Goal: Task Accomplishment & Management: Manage account settings

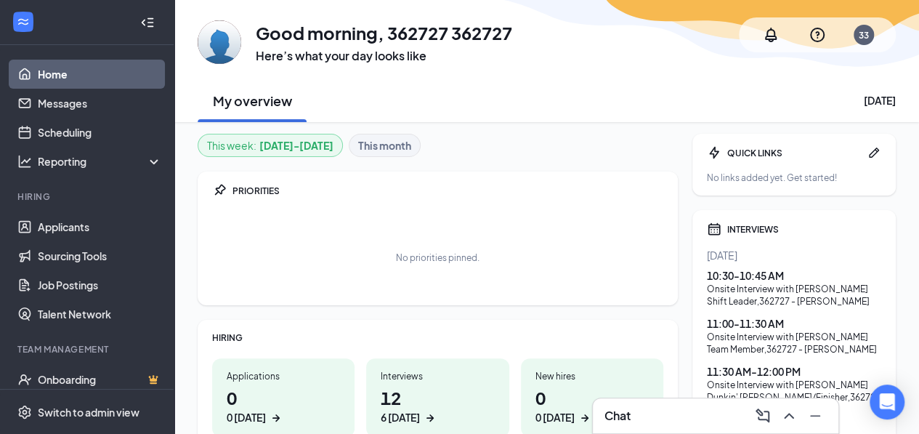
click at [429, 410] on div "6 today" at bounding box center [437, 417] width 113 height 15
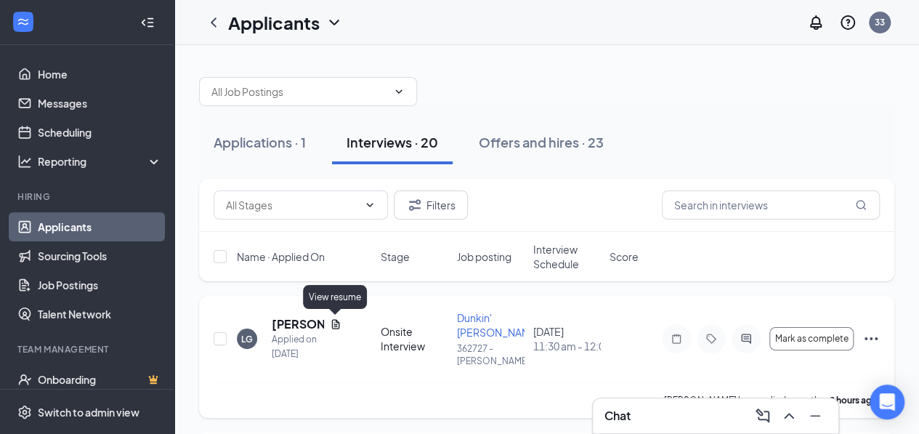
click at [333, 325] on icon "Document" at bounding box center [336, 324] width 12 height 12
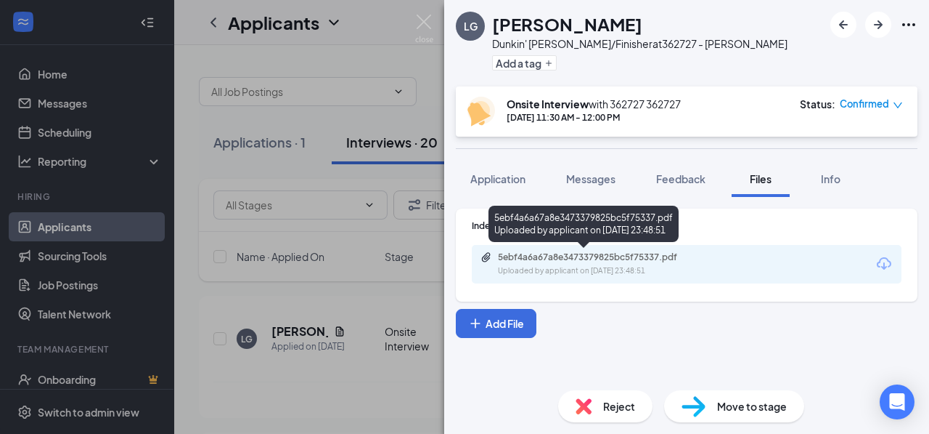
click at [603, 268] on div "Uploaded by applicant on [DATE] 23:48:51" at bounding box center [607, 271] width 218 height 12
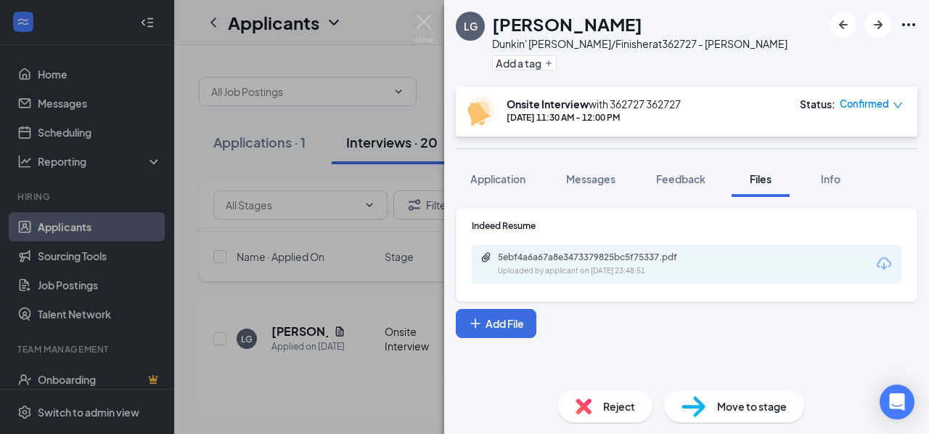
click at [890, 103] on div "Confirmed" at bounding box center [871, 104] width 63 height 15
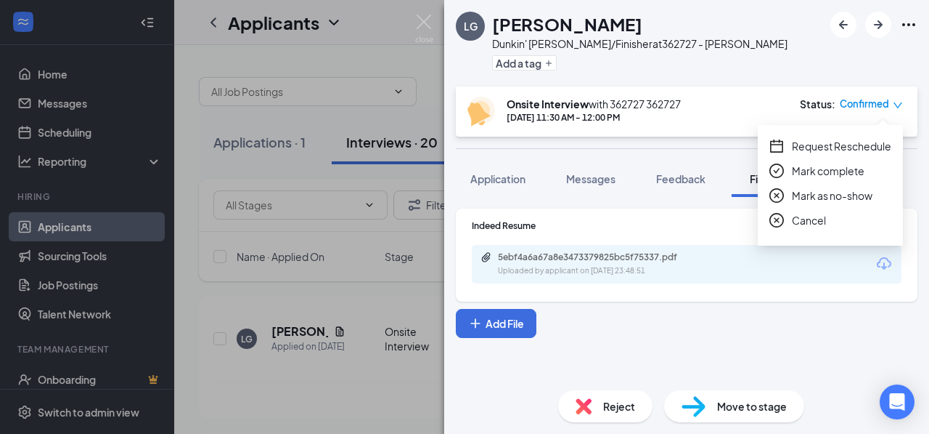
click at [781, 226] on icon "close-circle" at bounding box center [777, 220] width 15 height 15
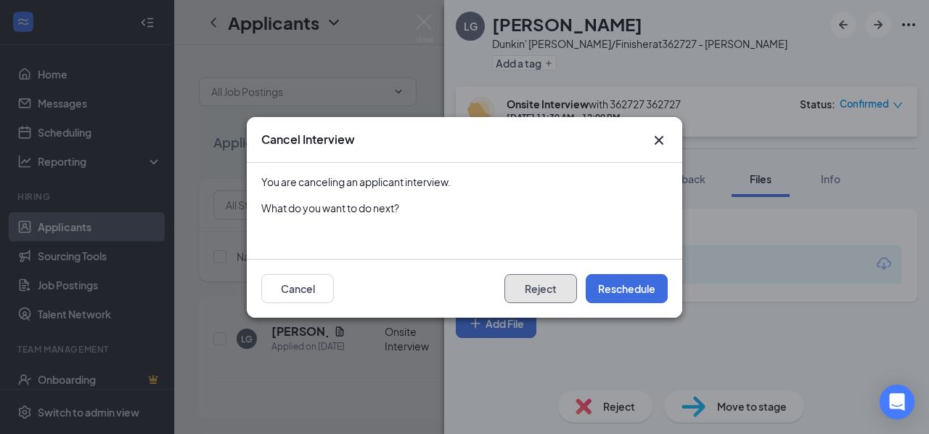
click at [545, 288] on button "Reject" at bounding box center [541, 288] width 73 height 29
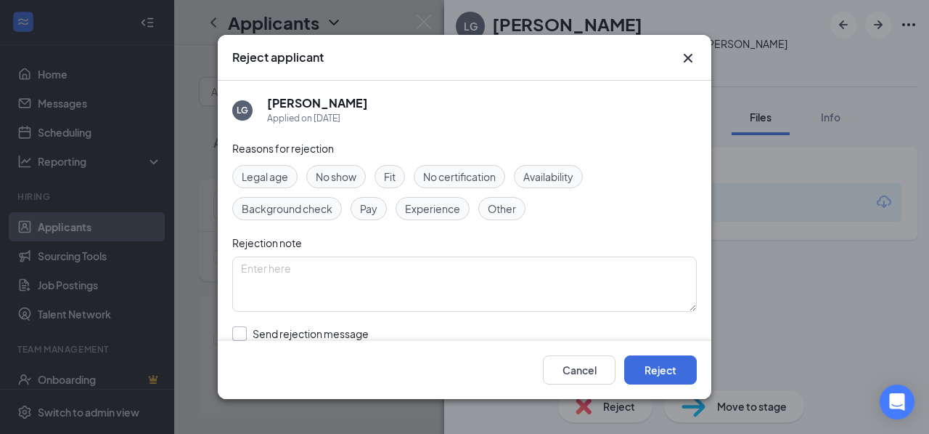
drag, startPoint x: 237, startPoint y: 330, endPoint x: 255, endPoint y: 328, distance: 18.3
click at [238, 330] on input "Send rejection message If unchecked, the applicant will not receive a rejection…" at bounding box center [397, 342] width 330 height 32
checkbox input "true"
click at [664, 373] on button "Reject" at bounding box center [660, 369] width 73 height 29
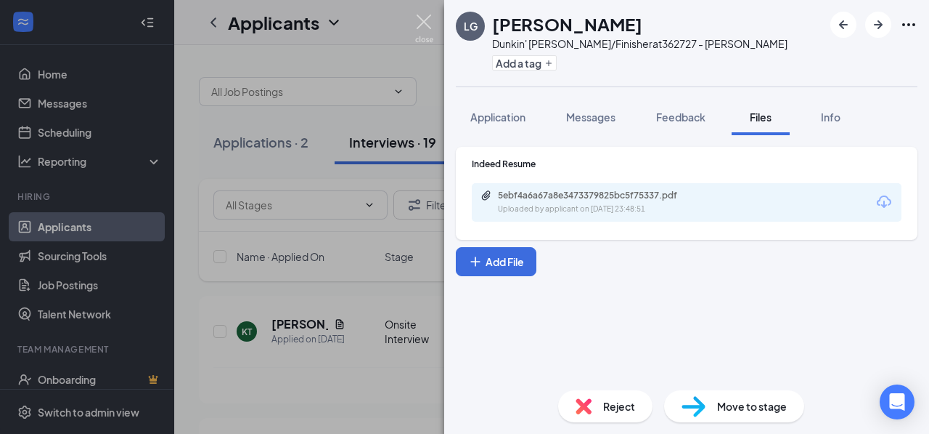
drag, startPoint x: 418, startPoint y: 25, endPoint x: 407, endPoint y: 147, distance: 121.8
click at [418, 25] on img at bounding box center [424, 29] width 18 height 28
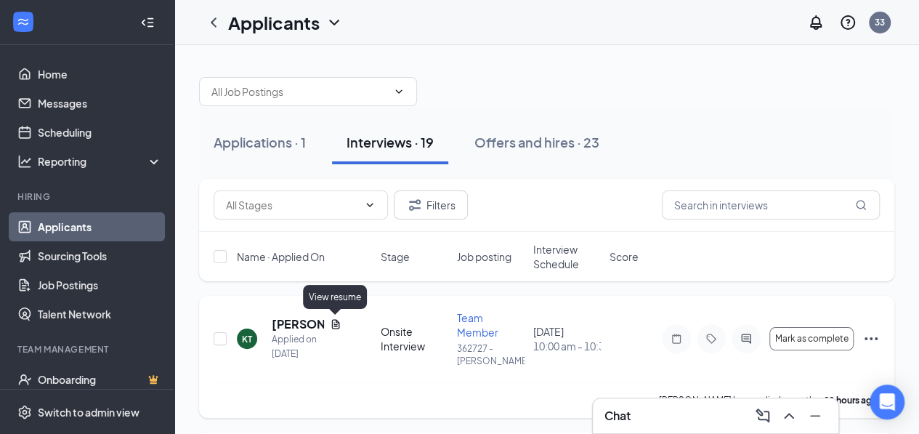
click at [331, 323] on icon "Document" at bounding box center [336, 324] width 12 height 12
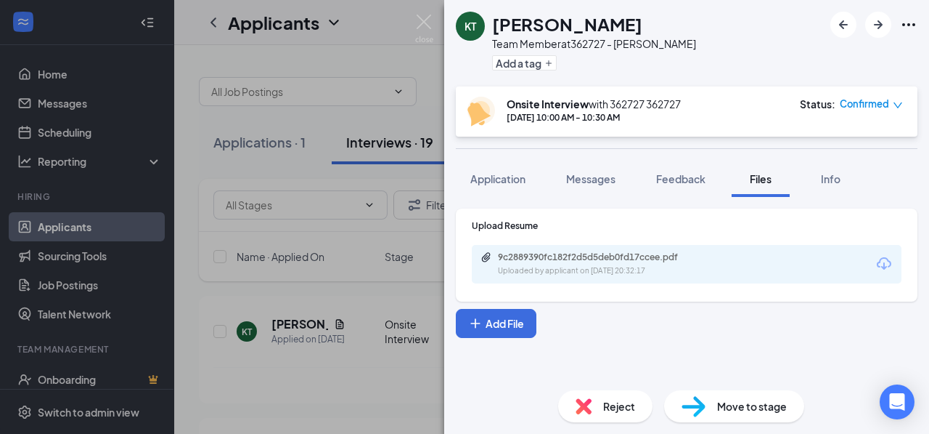
click at [646, 258] on div "9c2889390fc182f2d5d5deb0fd17ccee.pdf" at bounding box center [599, 257] width 203 height 12
click at [888, 104] on span "Confirmed" at bounding box center [864, 104] width 49 height 15
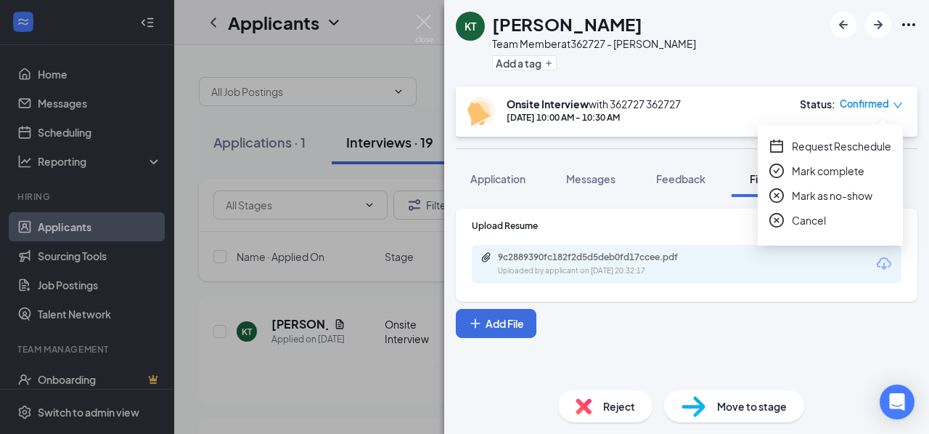
click at [792, 219] on div "Cancel" at bounding box center [831, 220] width 122 height 16
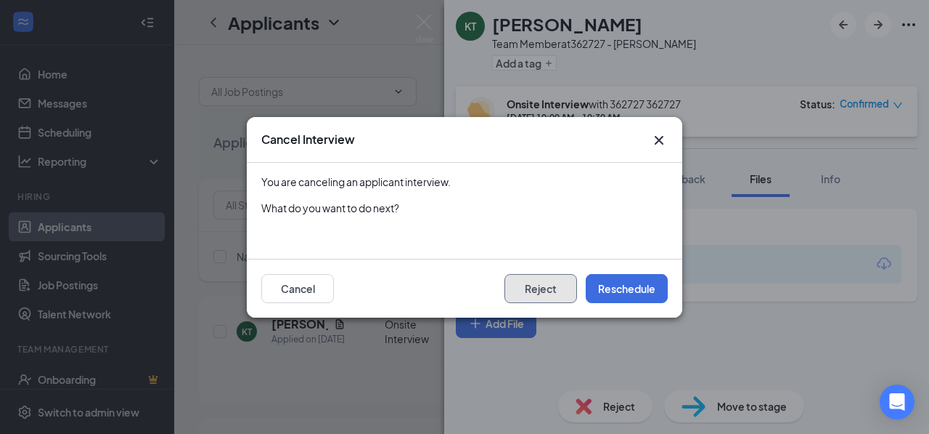
click at [542, 296] on button "Reject" at bounding box center [541, 288] width 73 height 29
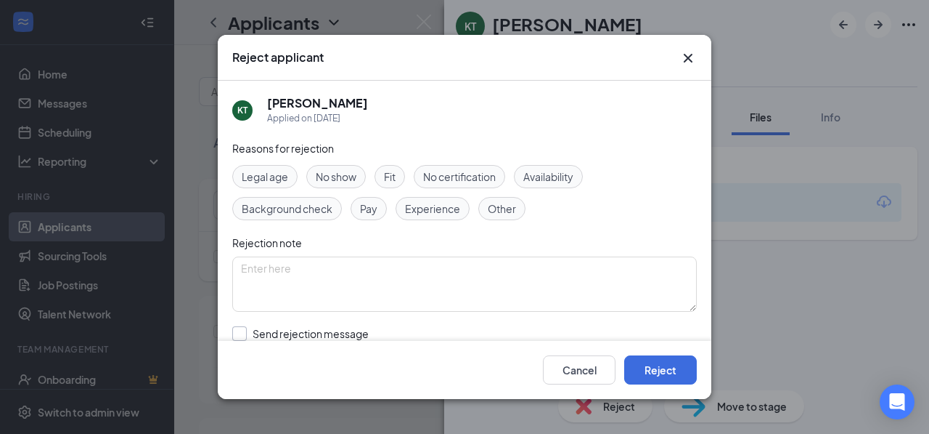
click at [241, 330] on input "Send rejection message If unchecked, the applicant will not receive a rejection…" at bounding box center [397, 342] width 330 height 32
checkbox input "true"
click at [667, 375] on button "Reject" at bounding box center [660, 369] width 73 height 29
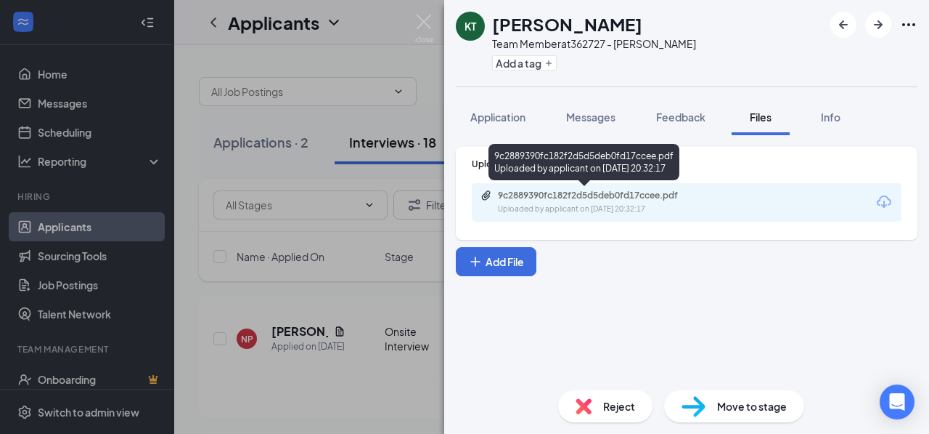
drag, startPoint x: 610, startPoint y: 171, endPoint x: 608, endPoint y: 191, distance: 20.4
click at [611, 171] on div "9c2889390fc182f2d5d5deb0fd17ccee.pdf Uploaded by applicant on [DATE] 20:32:17" at bounding box center [584, 162] width 191 height 36
click at [610, 195] on div "9c2889390fc182f2d5d5deb0fd17ccee.pdf" at bounding box center [599, 196] width 203 height 12
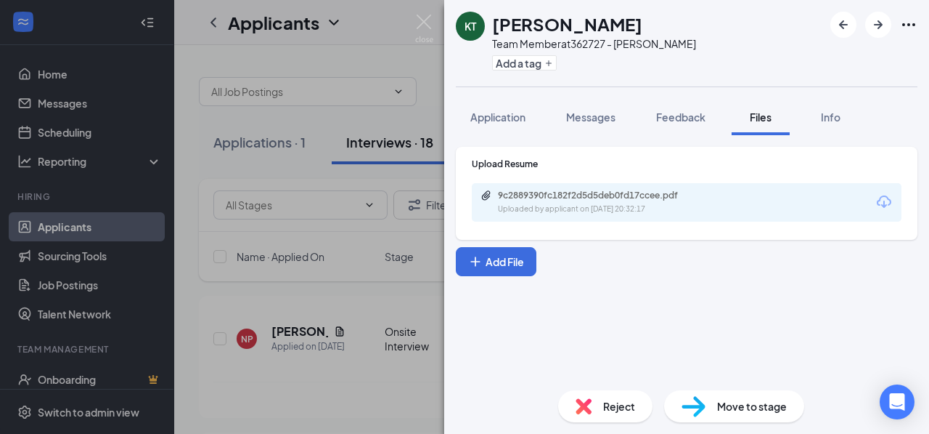
click at [603, 405] on span "Reject" at bounding box center [619, 406] width 32 height 16
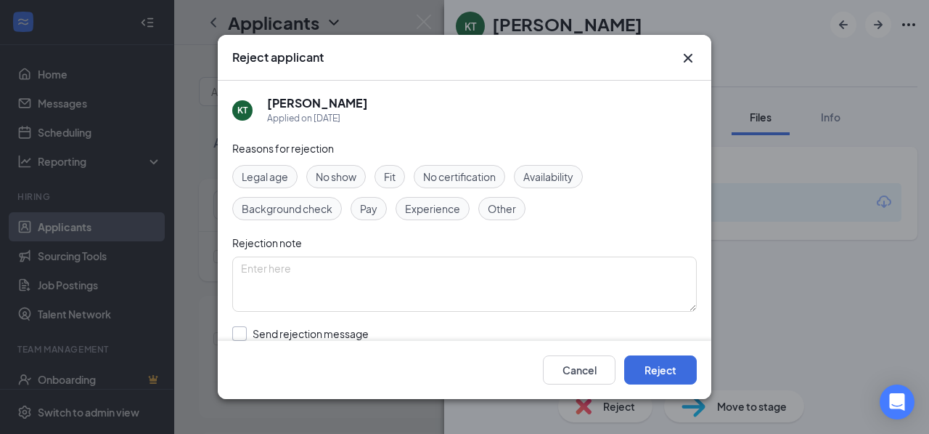
click at [245, 335] on input "Send rejection message If unchecked, the applicant will not receive a rejection…" at bounding box center [397, 342] width 330 height 32
checkbox input "true"
click at [677, 370] on button "Reject" at bounding box center [660, 369] width 73 height 29
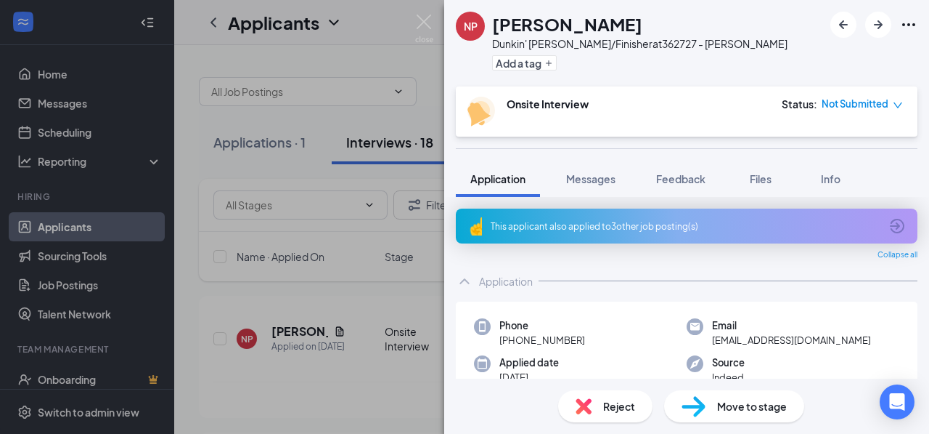
drag, startPoint x: 338, startPoint y: 325, endPoint x: 344, endPoint y: 317, distance: 9.8
click at [338, 324] on div "NP [PERSON_NAME]' [PERSON_NAME]/Finisher at 362727 - [PERSON_NAME] Add a tag On…" at bounding box center [464, 217] width 929 height 434
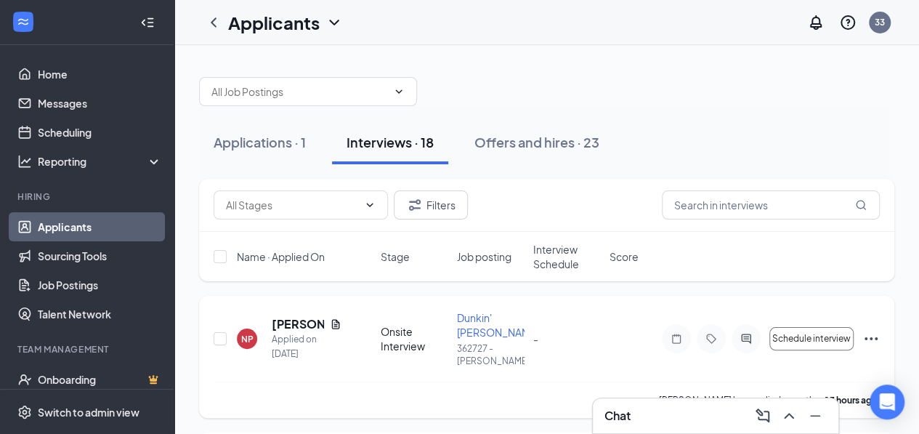
click at [478, 327] on span "Dunkin' [PERSON_NAME]/Finisher" at bounding box center [519, 325] width 124 height 28
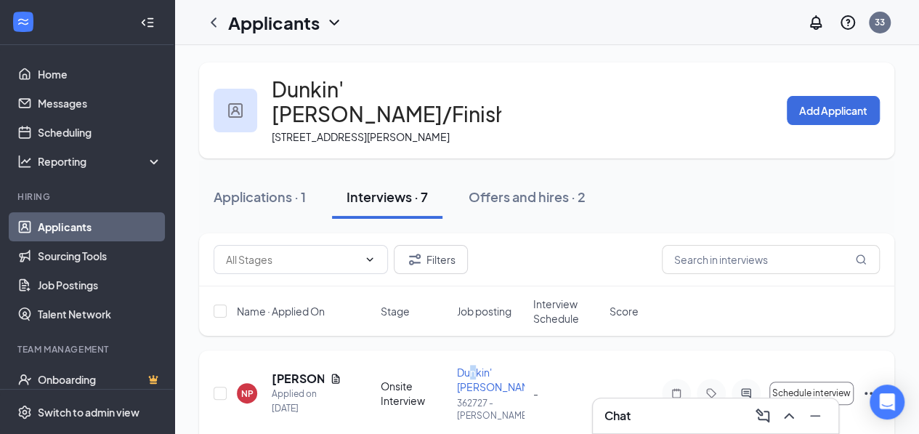
click at [474, 368] on div "Dunkin' [PERSON_NAME]/Finisher" at bounding box center [491, 379] width 68 height 29
click at [469, 373] on span "Dunkin' [PERSON_NAME]/Finisher" at bounding box center [519, 379] width 124 height 28
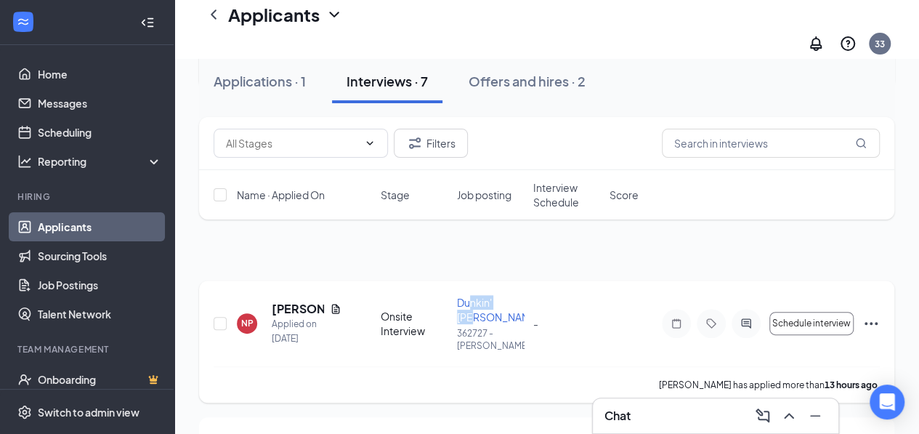
scroll to position [145, 0]
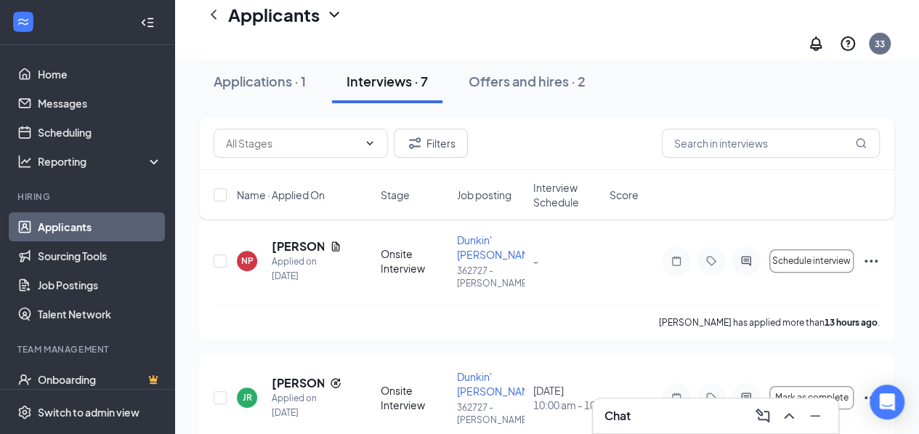
click at [489, 219] on div "Name · Applied On Stage Job posting Interview Schedule Score" at bounding box center [546, 194] width 695 height 49
click at [335, 221] on div "Filters Name · Applied On Stage Job posting Interview Schedule Score" at bounding box center [546, 175] width 695 height 117
click at [302, 223] on div "Filters Name · Applied On Stage Job posting Interview Schedule Score" at bounding box center [546, 175] width 695 height 117
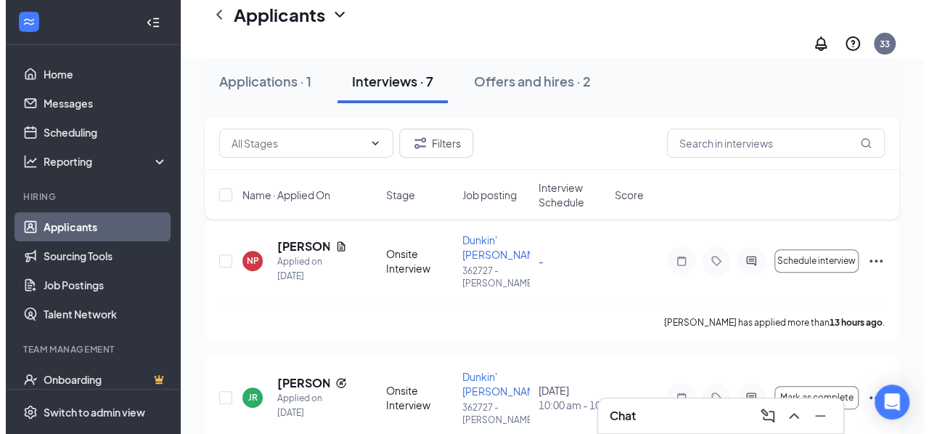
scroll to position [73, 0]
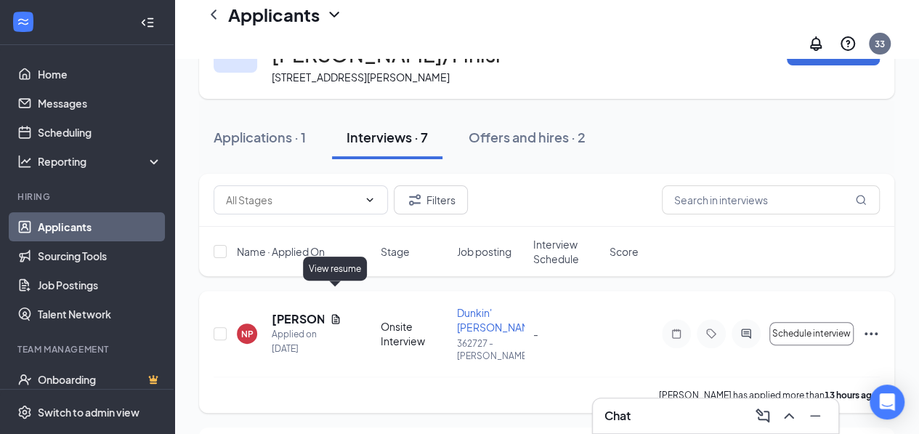
click at [335, 313] on icon "Document" at bounding box center [336, 319] width 12 height 12
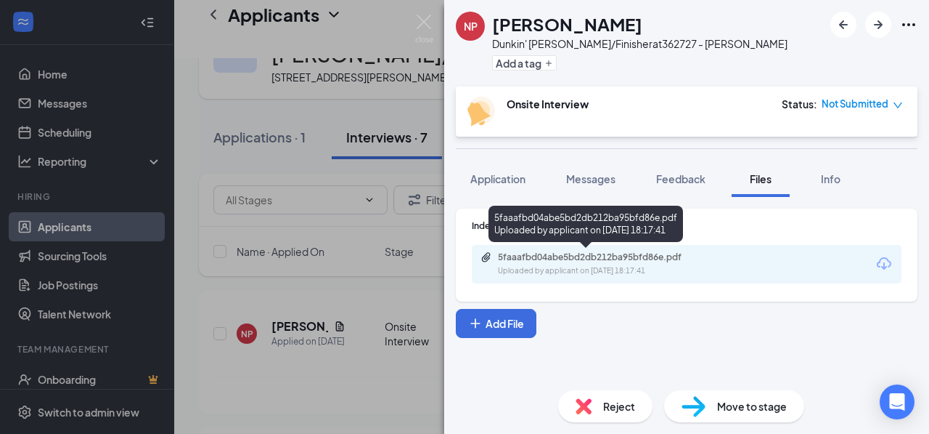
click at [688, 269] on div "Uploaded by applicant on [DATE] 18:17:41" at bounding box center [607, 271] width 218 height 12
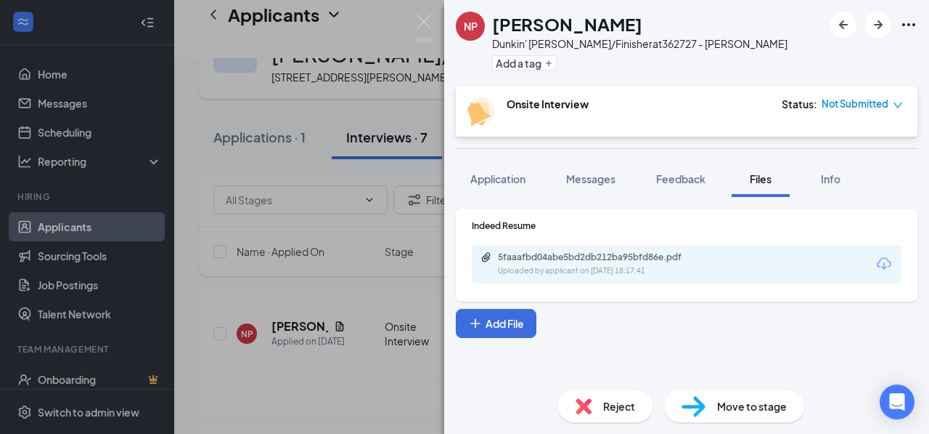
click at [589, 404] on img at bounding box center [584, 406] width 16 height 16
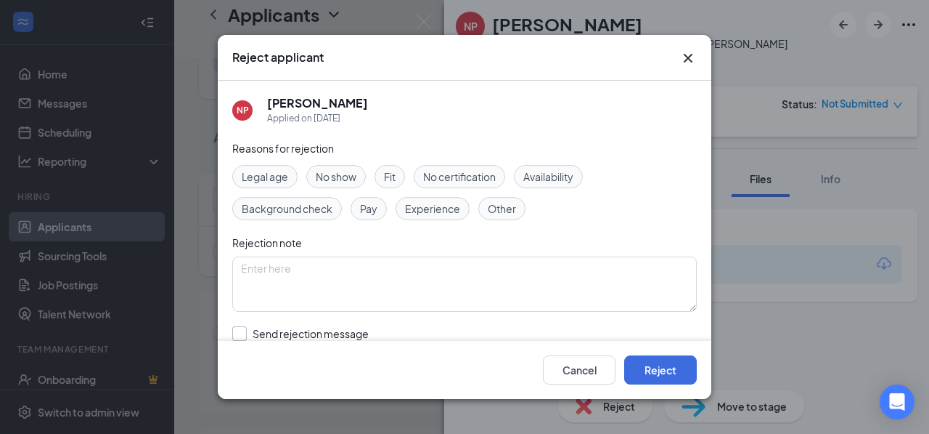
click at [238, 329] on input "Send rejection message If unchecked, the applicant will not receive a rejection…" at bounding box center [397, 342] width 330 height 32
checkbox input "true"
click at [646, 363] on button "Reject" at bounding box center [660, 369] width 73 height 29
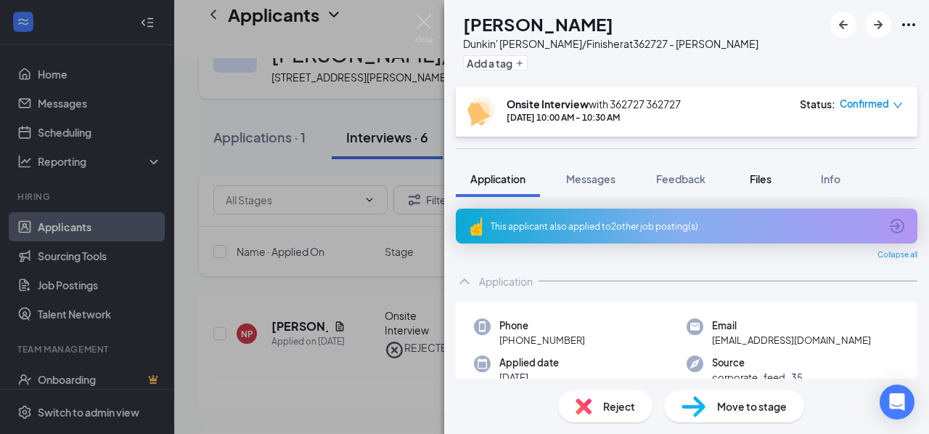
click at [749, 176] on div "Files" at bounding box center [760, 178] width 29 height 15
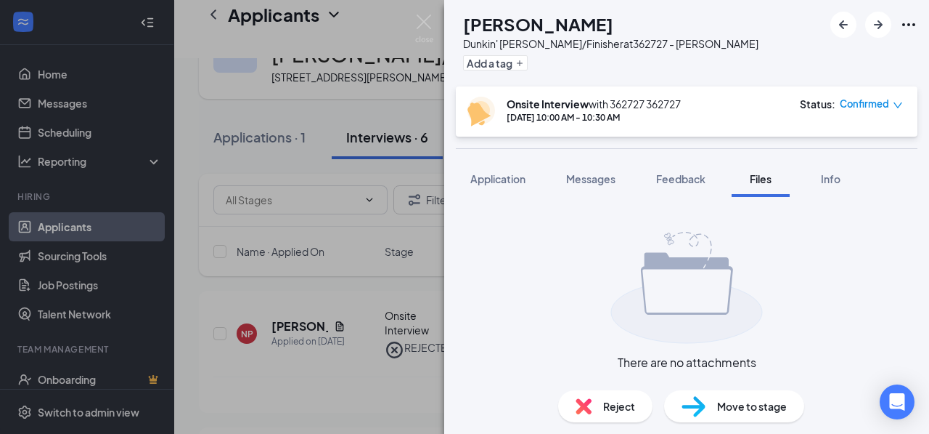
click at [867, 106] on span "Confirmed" at bounding box center [864, 104] width 49 height 15
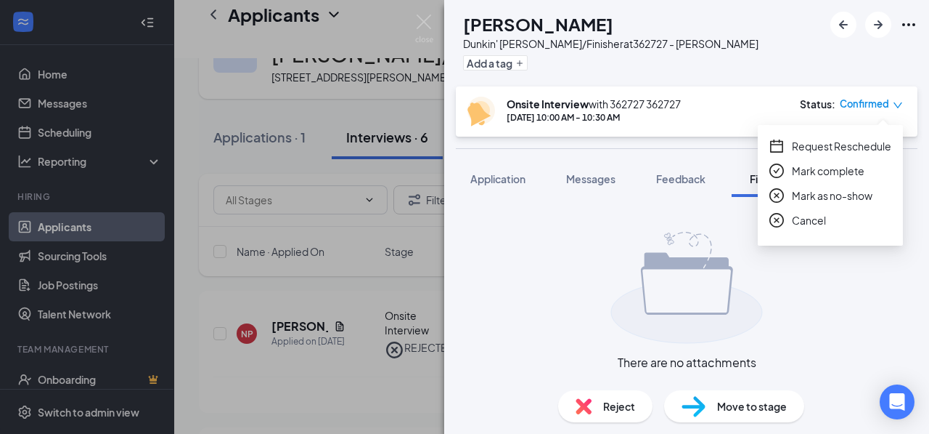
click at [787, 219] on div "Cancel" at bounding box center [831, 220] width 122 height 16
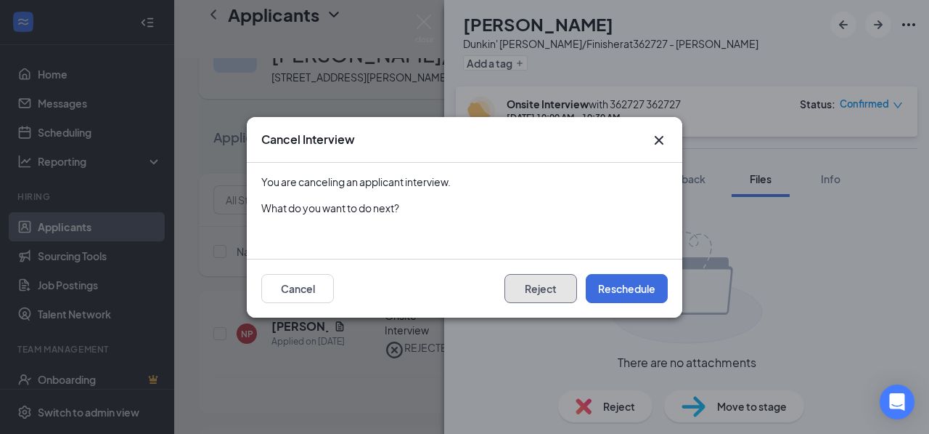
click at [524, 288] on button "Reject" at bounding box center [541, 288] width 73 height 29
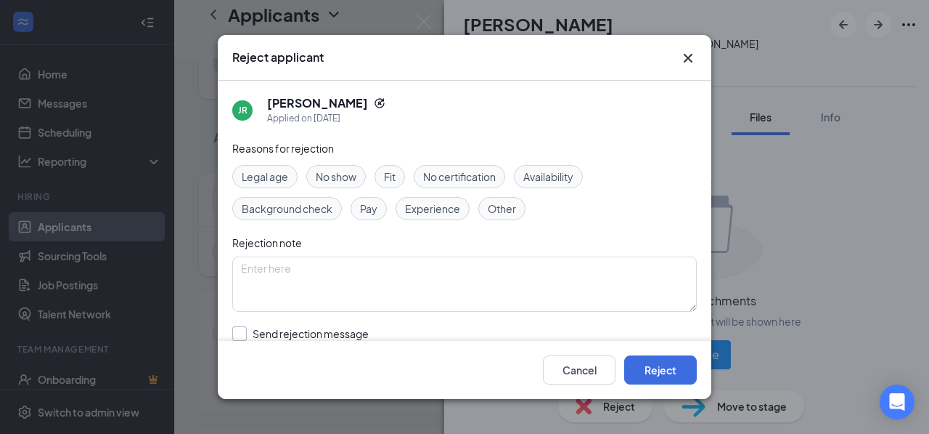
click at [244, 336] on input "Send rejection message If unchecked, the applicant will not receive a rejection…" at bounding box center [397, 342] width 330 height 32
checkbox input "true"
click at [677, 371] on button "Reject" at bounding box center [660, 369] width 73 height 29
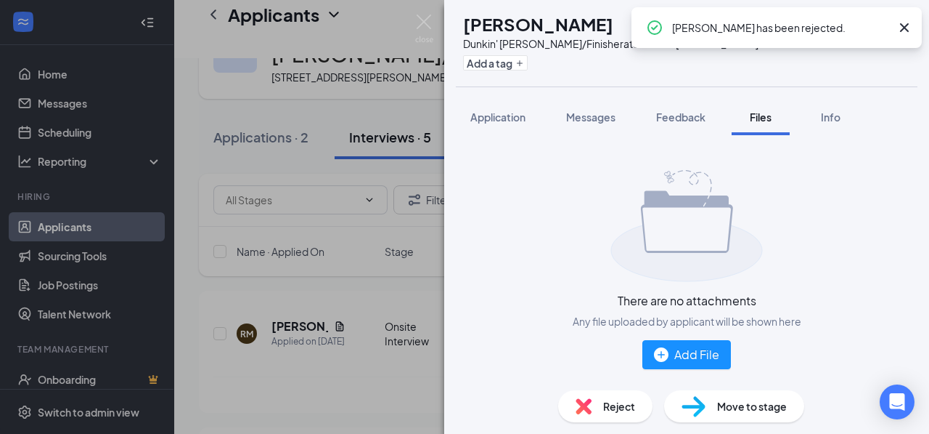
click at [338, 297] on div "JR [PERSON_NAME]' [PERSON_NAME]/Finisher at 362727 - [PERSON_NAME] Add a tag Ap…" at bounding box center [464, 217] width 929 height 434
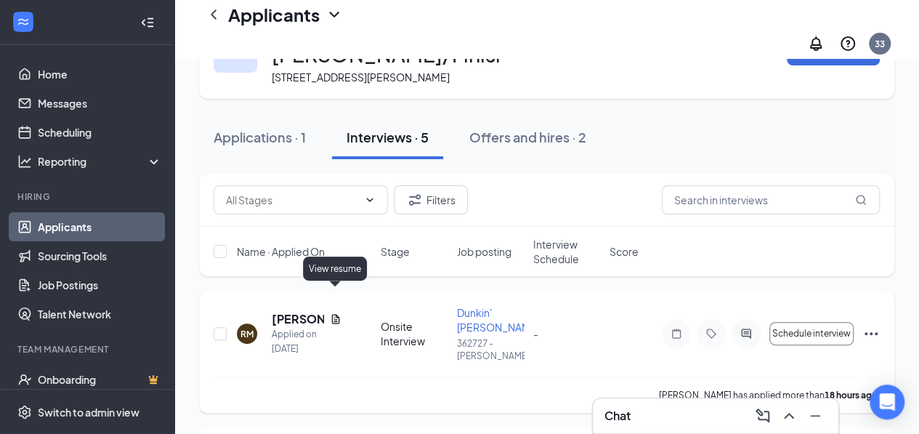
click at [334, 313] on icon "Document" at bounding box center [336, 319] width 12 height 12
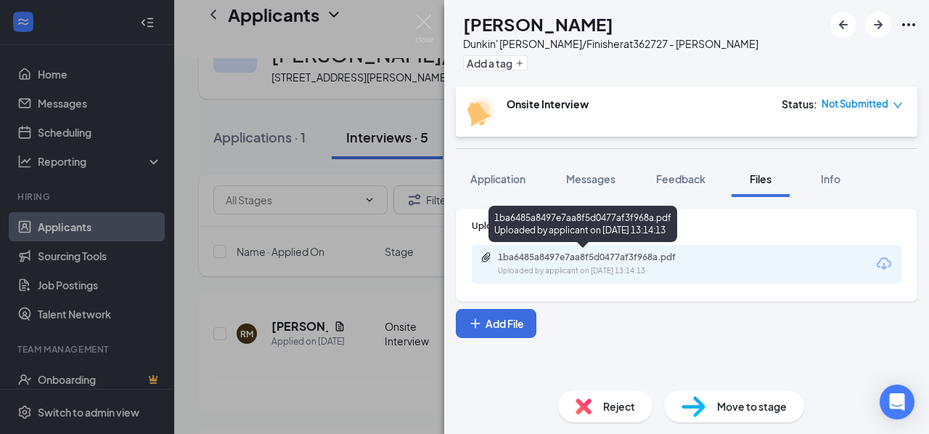
click at [688, 263] on div "1ba6485a8497e7aa8f5d0477af3f968a.pdf Uploaded by applicant on [DATE] 13:14:13" at bounding box center [598, 263] width 235 height 25
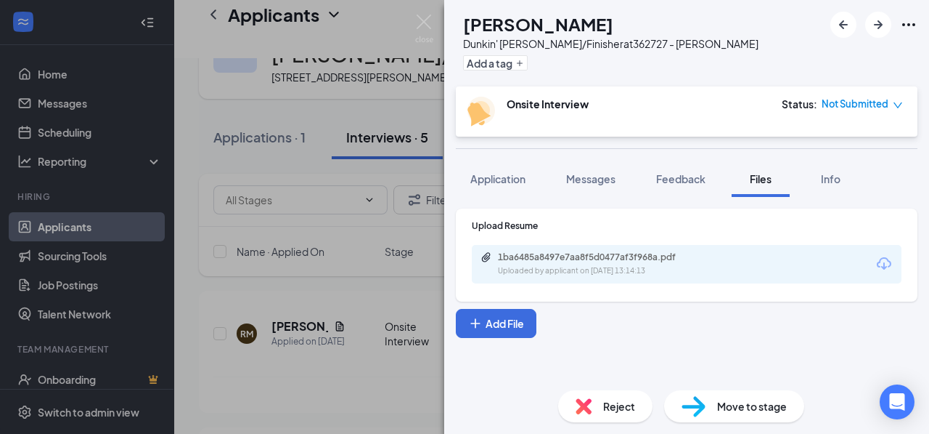
click at [608, 408] on span "Reject" at bounding box center [619, 406] width 32 height 16
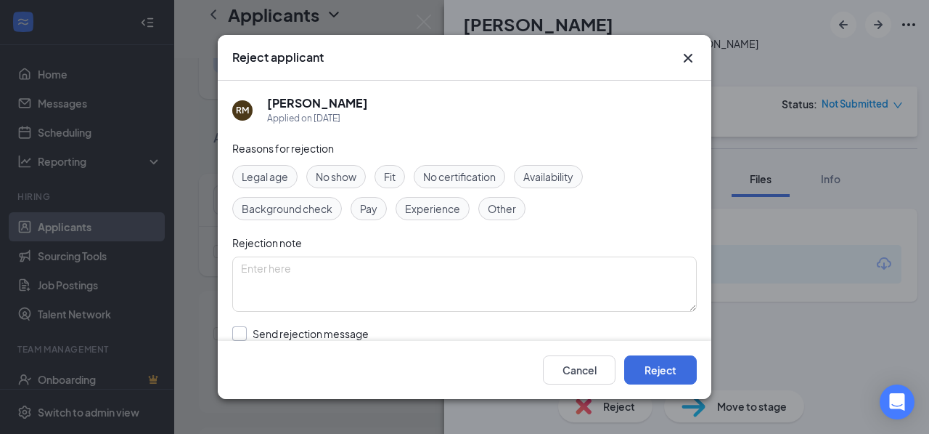
click at [240, 331] on input "Send rejection message If unchecked, the applicant will not receive a rejection…" at bounding box center [397, 342] width 330 height 32
checkbox input "true"
click at [659, 370] on button "Reject" at bounding box center [660, 369] width 73 height 29
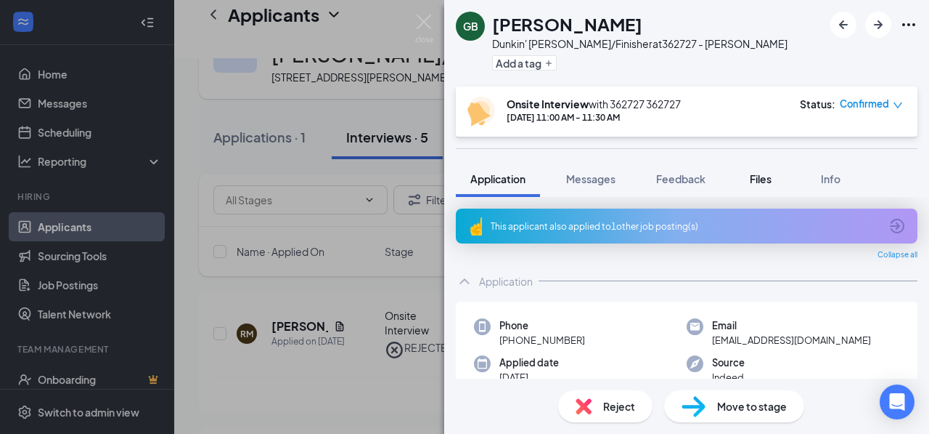
click at [772, 181] on span "Files" at bounding box center [761, 178] width 22 height 13
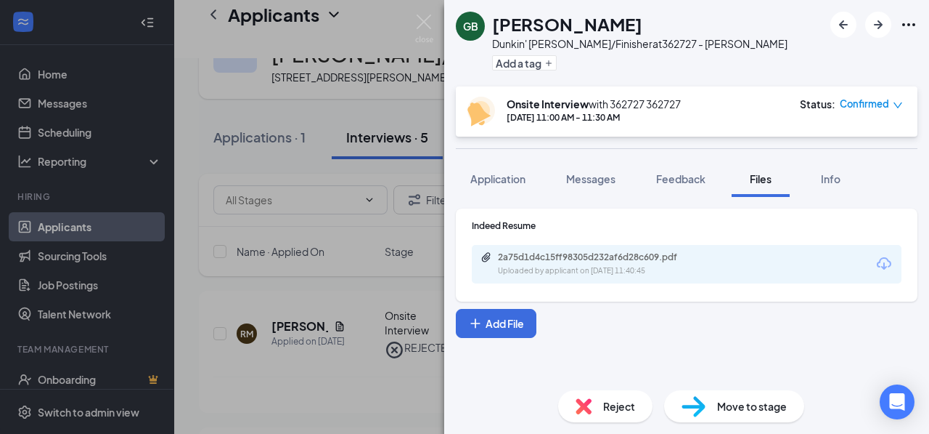
click at [874, 102] on span "Confirmed" at bounding box center [864, 104] width 49 height 15
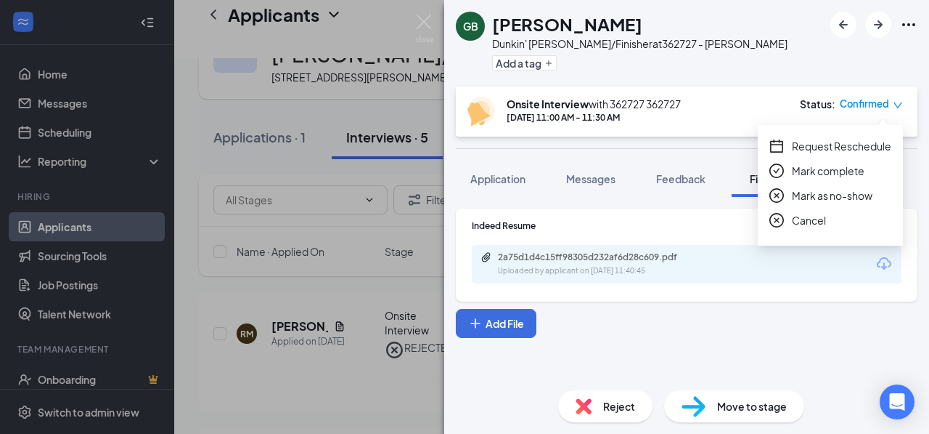
click at [623, 260] on div "2a75d1d4c15ff98305d232af6d28c609.pdf" at bounding box center [599, 257] width 203 height 12
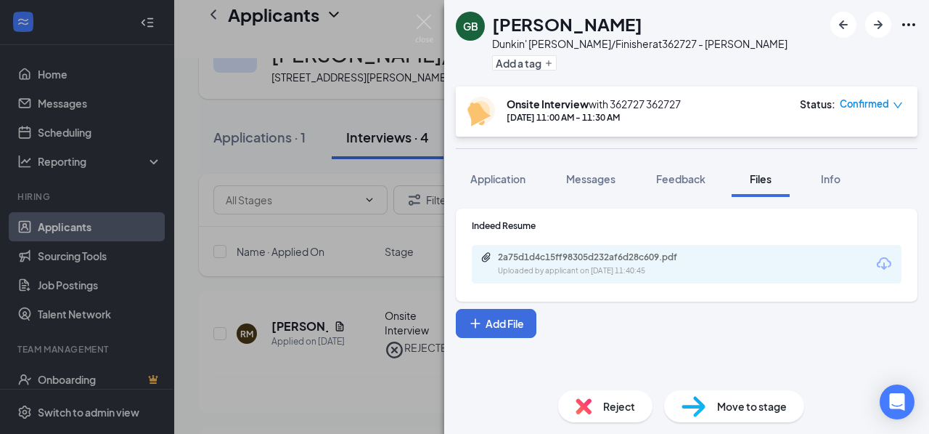
click at [868, 103] on span "Confirmed" at bounding box center [864, 104] width 49 height 15
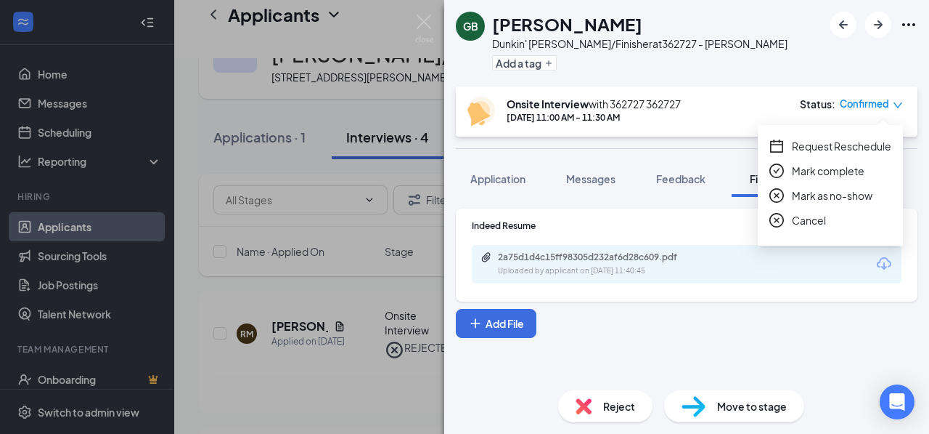
click at [816, 217] on span "Cancel" at bounding box center [809, 220] width 34 height 16
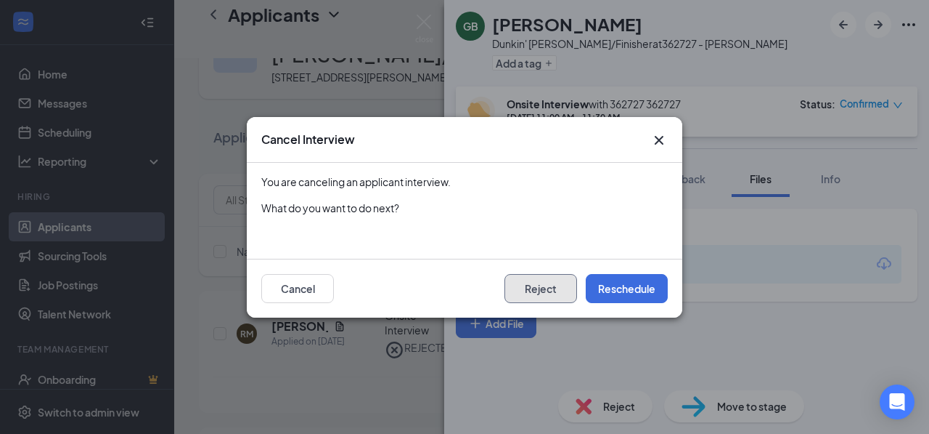
click at [542, 293] on button "Reject" at bounding box center [541, 288] width 73 height 29
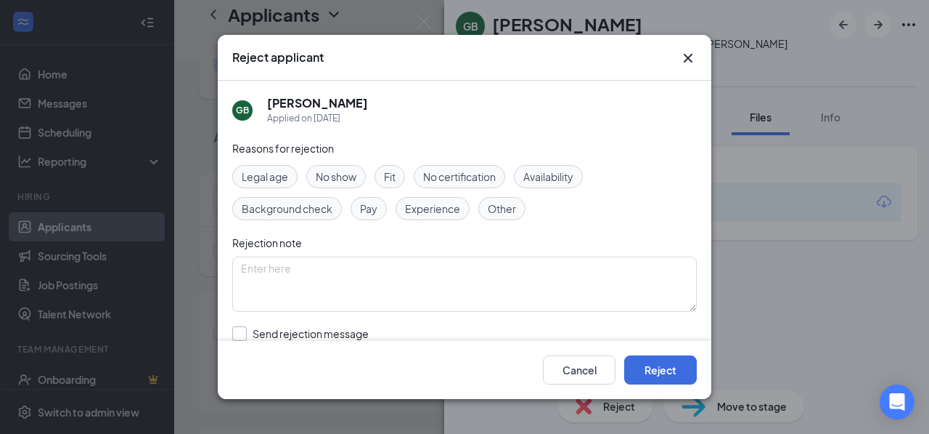
click at [241, 332] on input "Send rejection message If unchecked, the applicant will not receive a rejection…" at bounding box center [397, 342] width 330 height 32
checkbox input "true"
click at [658, 373] on button "Reject" at bounding box center [660, 369] width 73 height 29
